Goal: Task Accomplishment & Management: Complete application form

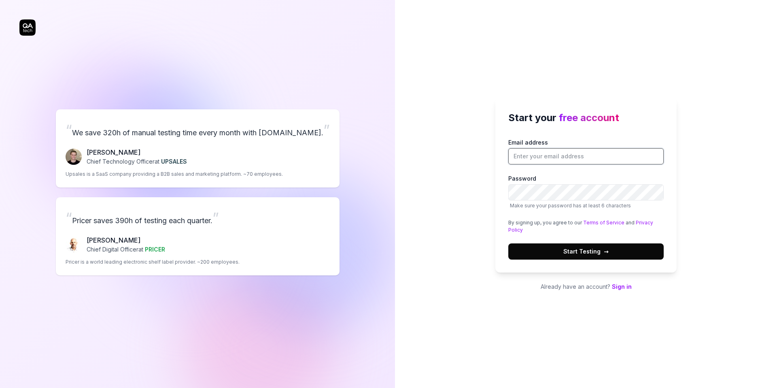
click at [540, 159] on input "Email address" at bounding box center [585, 156] width 155 height 16
type input "[PERSON_NAME][EMAIL_ADDRESS][DOMAIN_NAME]"
click at [624, 250] on button "Start Testing →" at bounding box center [585, 251] width 155 height 16
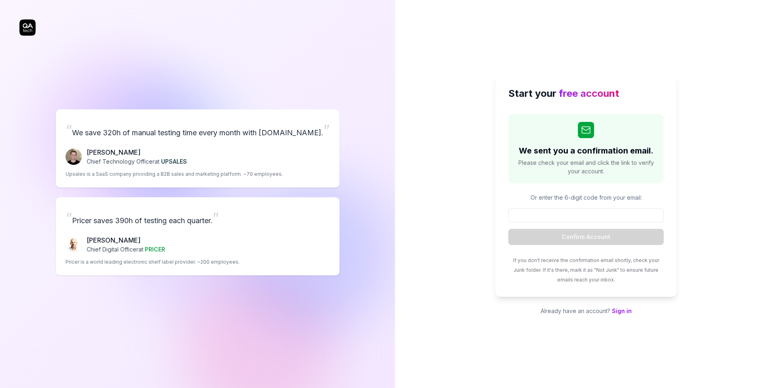
click at [423, 212] on div "Start your free account We sent you a confirmation email. Please check your ema…" at bounding box center [586, 194] width 382 height 388
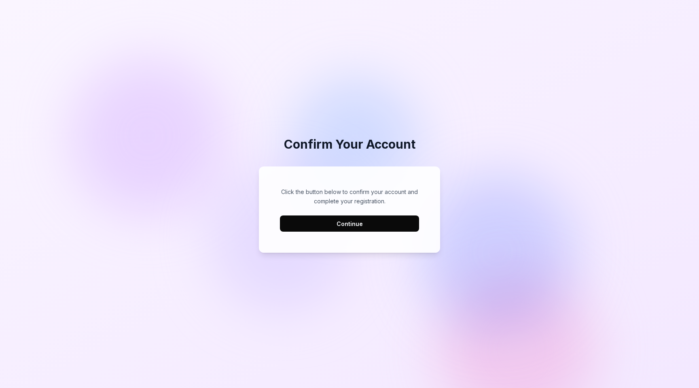
click at [393, 224] on button "Continue" at bounding box center [349, 223] width 139 height 16
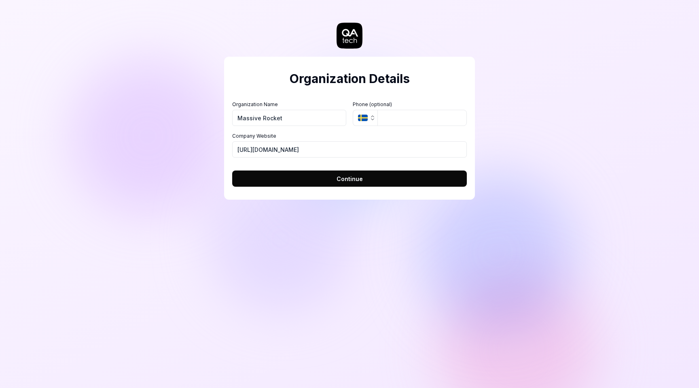
type input "Massive Rocket"
click at [368, 121] on button "SE" at bounding box center [365, 118] width 25 height 16
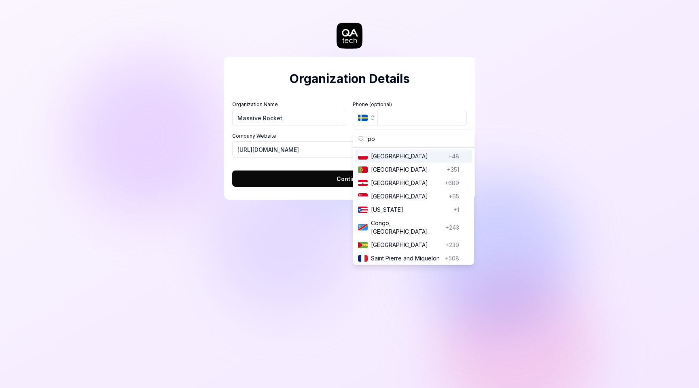
type input "pol"
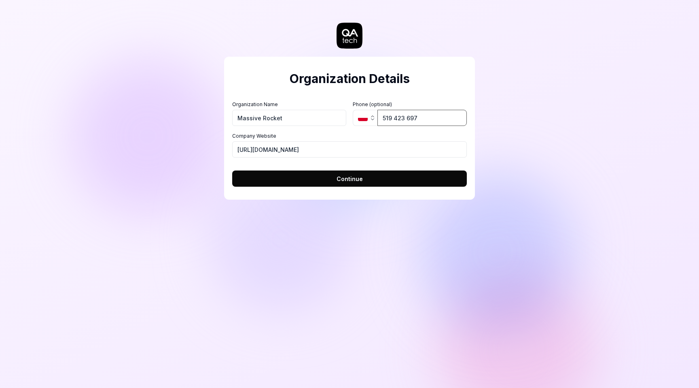
type input "519 423 697"
click at [345, 173] on button "Continue" at bounding box center [349, 178] width 235 height 16
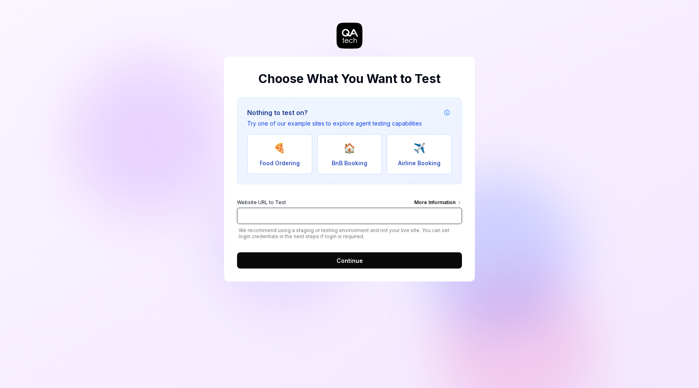
click at [355, 219] on input "Website URL to Test More Information" at bounding box center [349, 216] width 225 height 16
click at [395, 211] on input "Website URL to Test More Information" at bounding box center [349, 216] width 225 height 16
click at [402, 258] on button "Continue" at bounding box center [349, 260] width 225 height 16
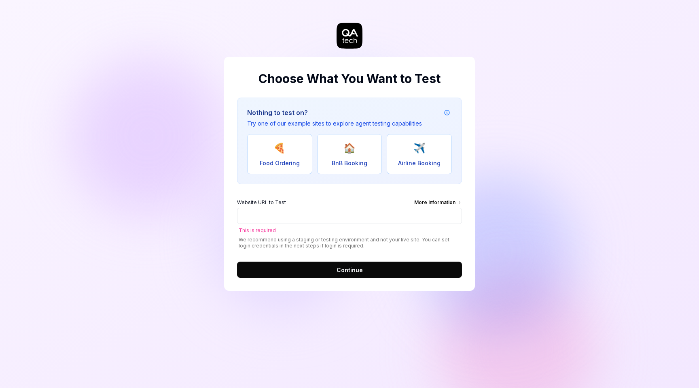
click at [453, 68] on div "Choose What You Want to Test Nothing to test on? Try one of our example sites t…" at bounding box center [349, 174] width 251 height 234
click at [429, 216] on input "Website URL to Test More Information" at bounding box center [349, 216] width 225 height 16
click at [269, 155] on button "🍕 Food Ordering" at bounding box center [279, 154] width 65 height 40
type input "[URL][DOMAIN_NAME]"
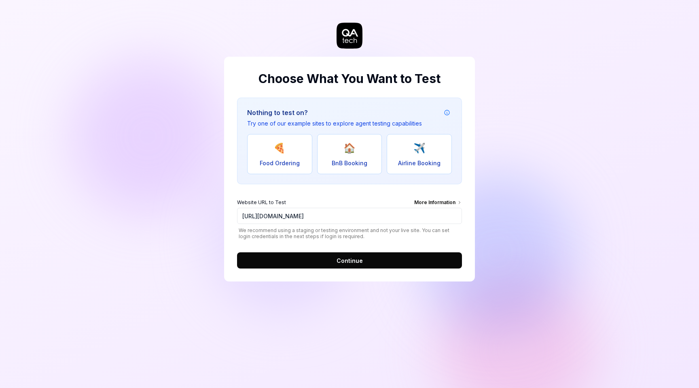
click at [340, 257] on span "Continue" at bounding box center [350, 260] width 26 height 9
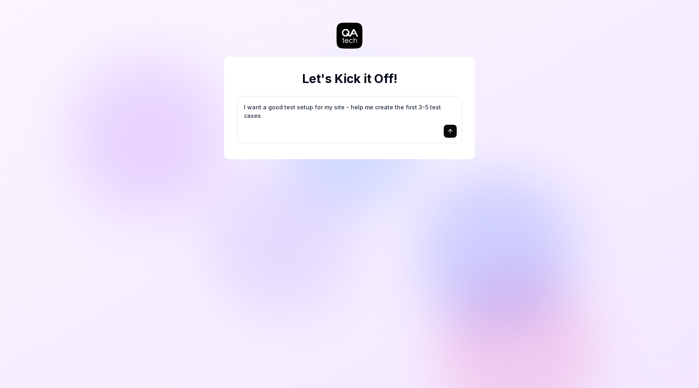
click at [449, 133] on icon "submit" at bounding box center [450, 131] width 6 height 6
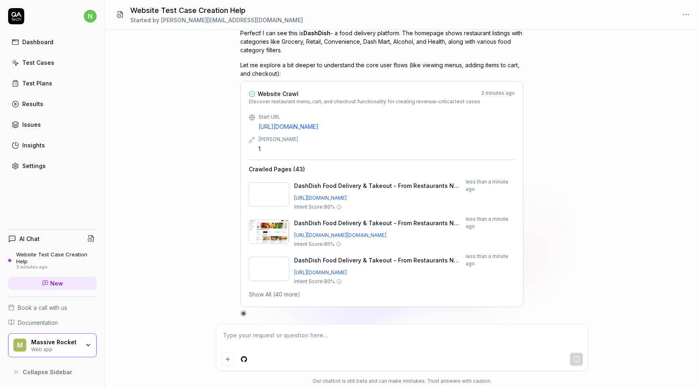
scroll to position [254, 0]
